Goal: Obtain resource: Obtain resource

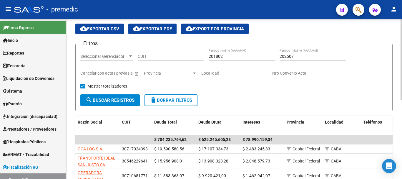
scroll to position [15, 0]
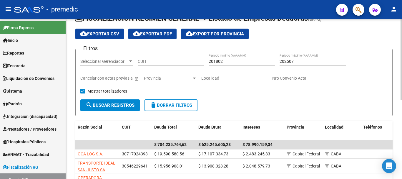
click at [395, 55] on div "FISCALIZACION REGIMEN GENERAL -> Listado de Empresas Deudoras (alt+d) cloud_dow…" at bounding box center [234, 159] width 337 height 311
click at [171, 63] on input "CUIT" at bounding box center [171, 61] width 66 height 5
paste input "30-68392792-5"
type input "30-68392792-5"
click at [126, 106] on span "search Buscar Registros" at bounding box center [110, 104] width 49 height 5
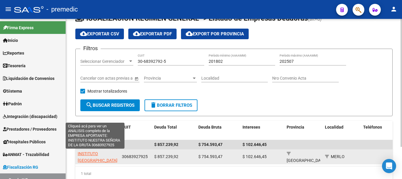
click at [92, 153] on span "INSTITUTO [GEOGRAPHIC_DATA]" at bounding box center [98, 156] width 40 height 11
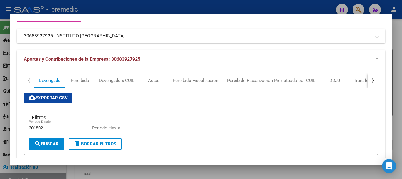
scroll to position [53, 0]
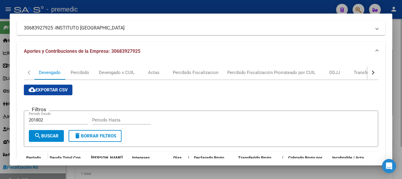
click at [392, 96] on div at bounding box center [201, 89] width 402 height 179
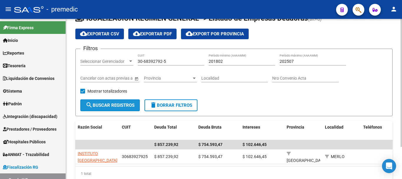
click at [133, 106] on span "search Buscar Registros" at bounding box center [110, 104] width 49 height 5
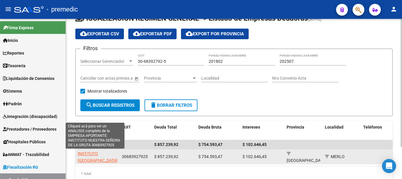
click at [90, 158] on span "INSTITUTO [GEOGRAPHIC_DATA]" at bounding box center [98, 156] width 40 height 11
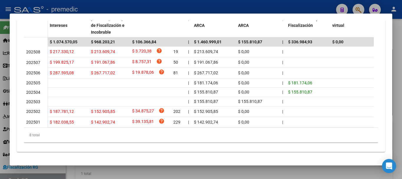
scroll to position [197, 0]
click at [264, 175] on div at bounding box center [201, 89] width 402 height 179
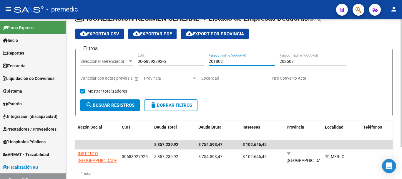
click at [224, 60] on input "201802" at bounding box center [242, 61] width 66 height 5
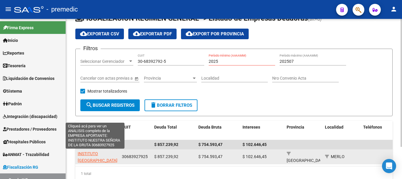
click at [88, 160] on span "INSTITUTO [GEOGRAPHIC_DATA]" at bounding box center [98, 156] width 40 height 11
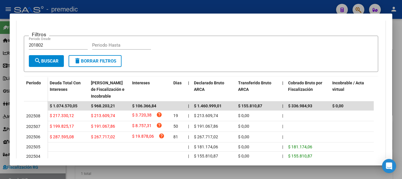
scroll to position [135, 0]
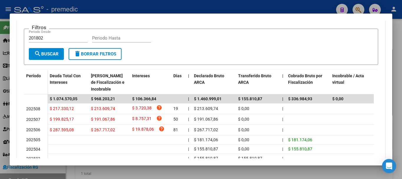
click at [72, 167] on div at bounding box center [201, 89] width 402 height 179
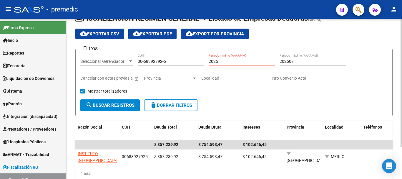
click at [225, 63] on input "2025" at bounding box center [242, 61] width 66 height 5
type input "202506"
click at [296, 61] on input "202507" at bounding box center [312, 61] width 66 height 5
type input "202508"
click at [110, 103] on span "search Buscar Registros" at bounding box center [110, 104] width 49 height 5
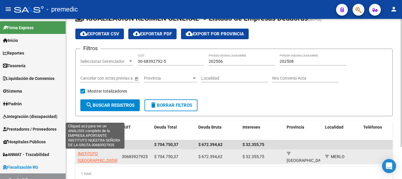
click at [92, 152] on span "INSTITUTO [GEOGRAPHIC_DATA]" at bounding box center [98, 156] width 40 height 11
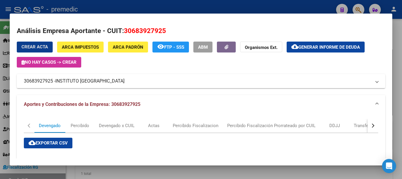
click at [316, 49] on span "Generar informe de deuda" at bounding box center [328, 46] width 61 height 5
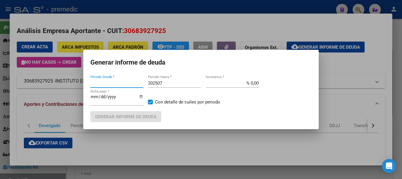
type input "202506"
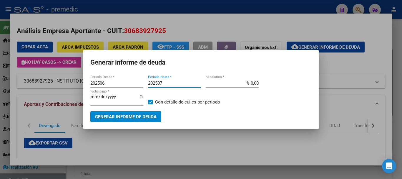
click at [162, 82] on input "202507" at bounding box center [174, 82] width 53 height 5
type input "202508"
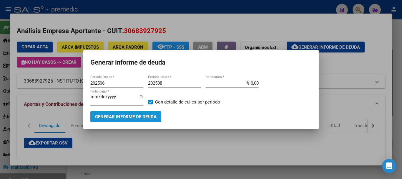
click at [136, 115] on span "Generar informe de deuda" at bounding box center [125, 116] width 61 height 5
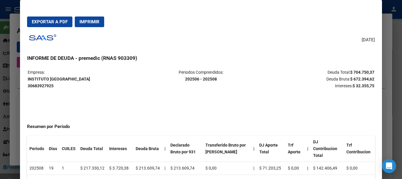
scroll to position [0, 0]
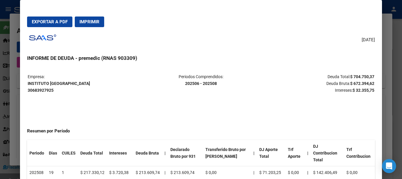
click at [38, 20] on span "Exportar a PDF" at bounding box center [50, 21] width 36 height 5
